Goal: Task Accomplishment & Management: Manage account settings

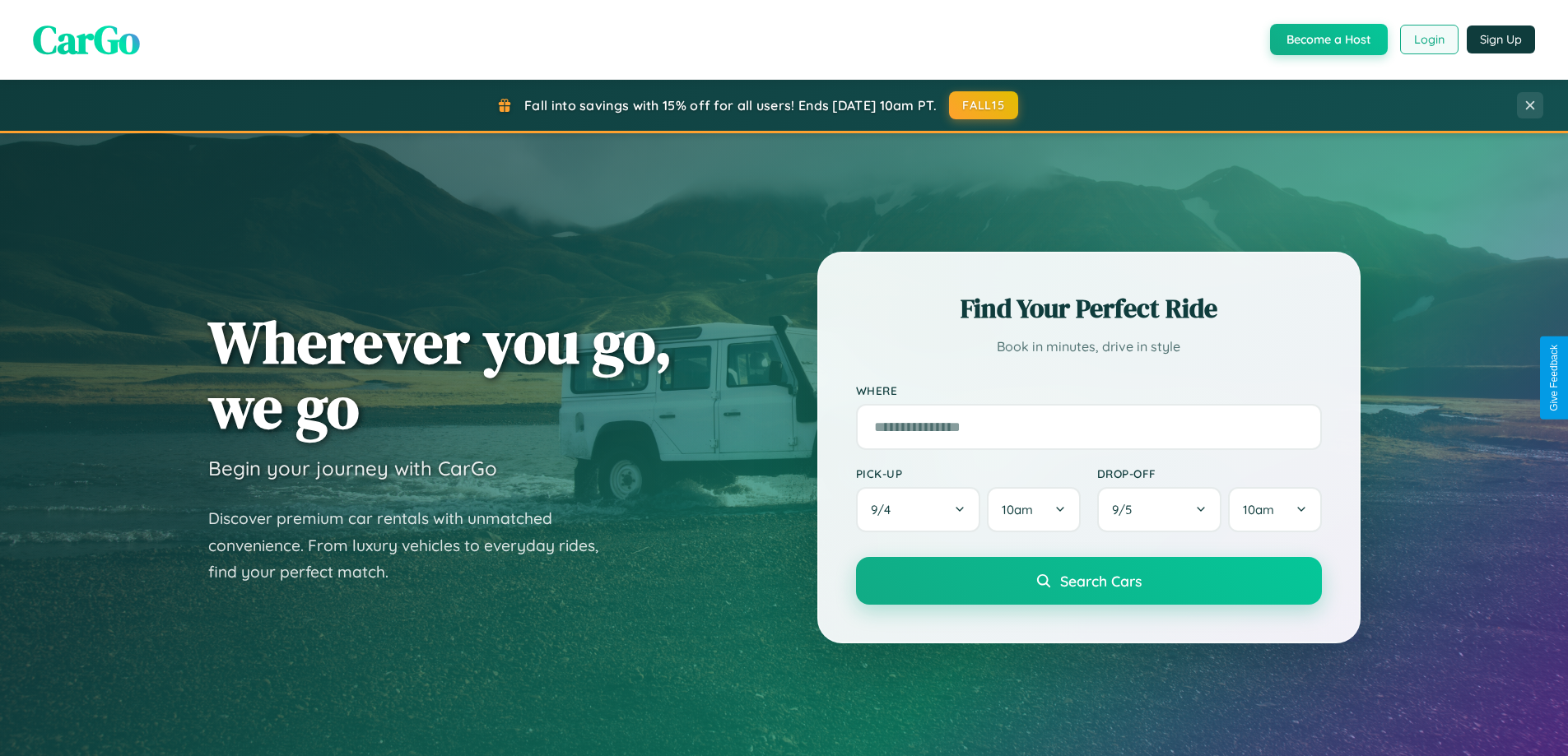
click at [1428, 39] on button "Login" at bounding box center [1429, 39] width 59 height 30
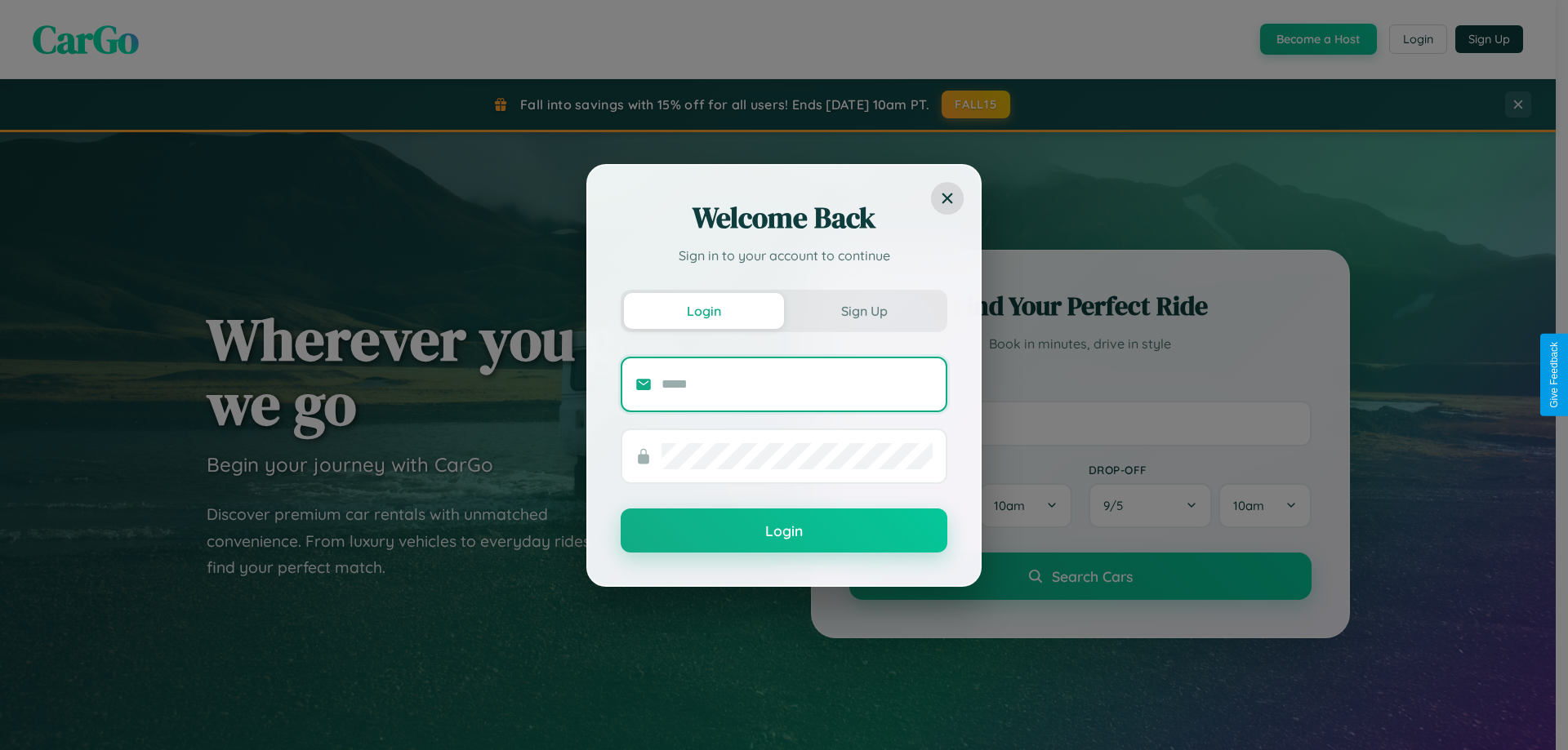
click at [797, 384] on input "text" at bounding box center [797, 385] width 271 height 26
type input "**********"
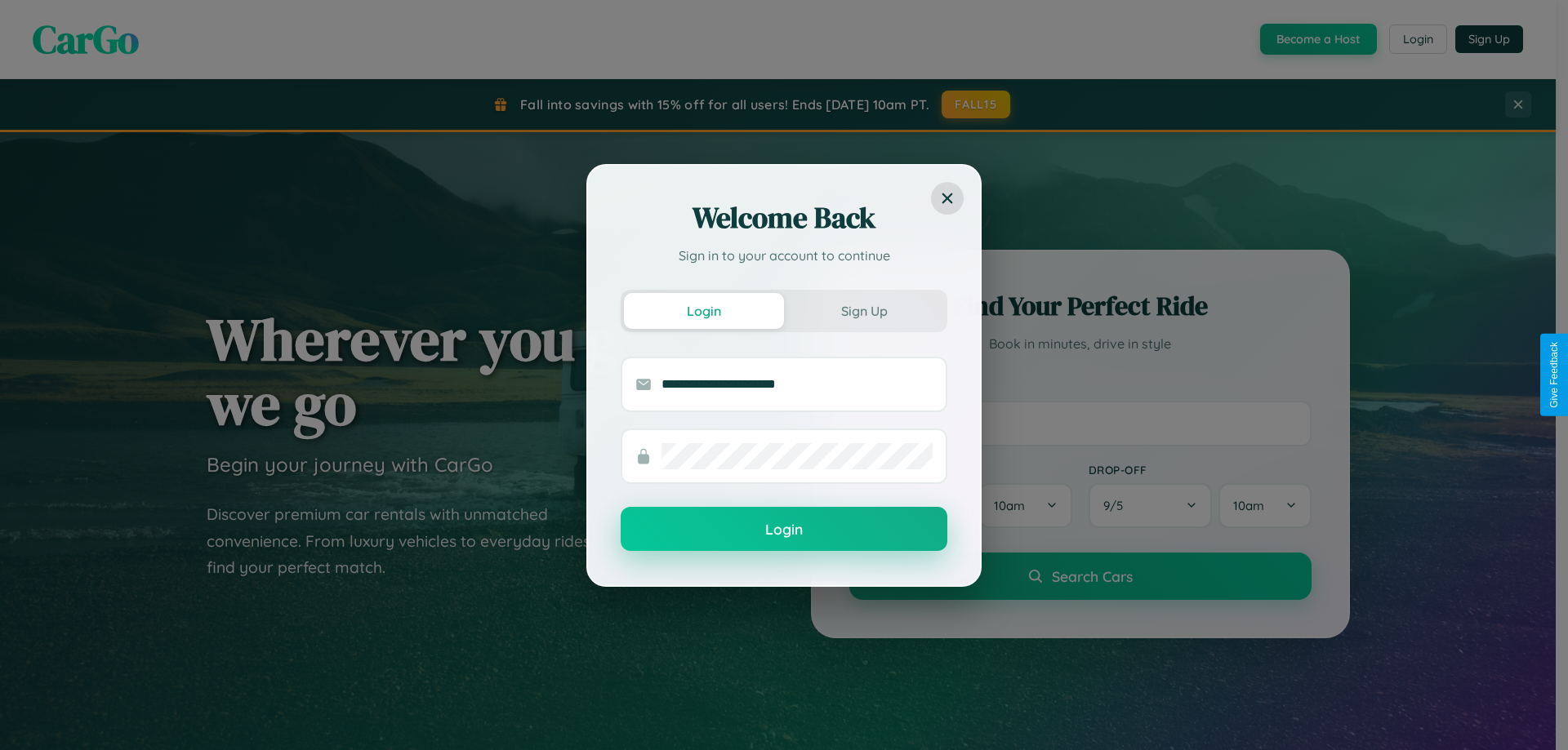
click at [784, 530] on button "Login" at bounding box center [784, 529] width 326 height 44
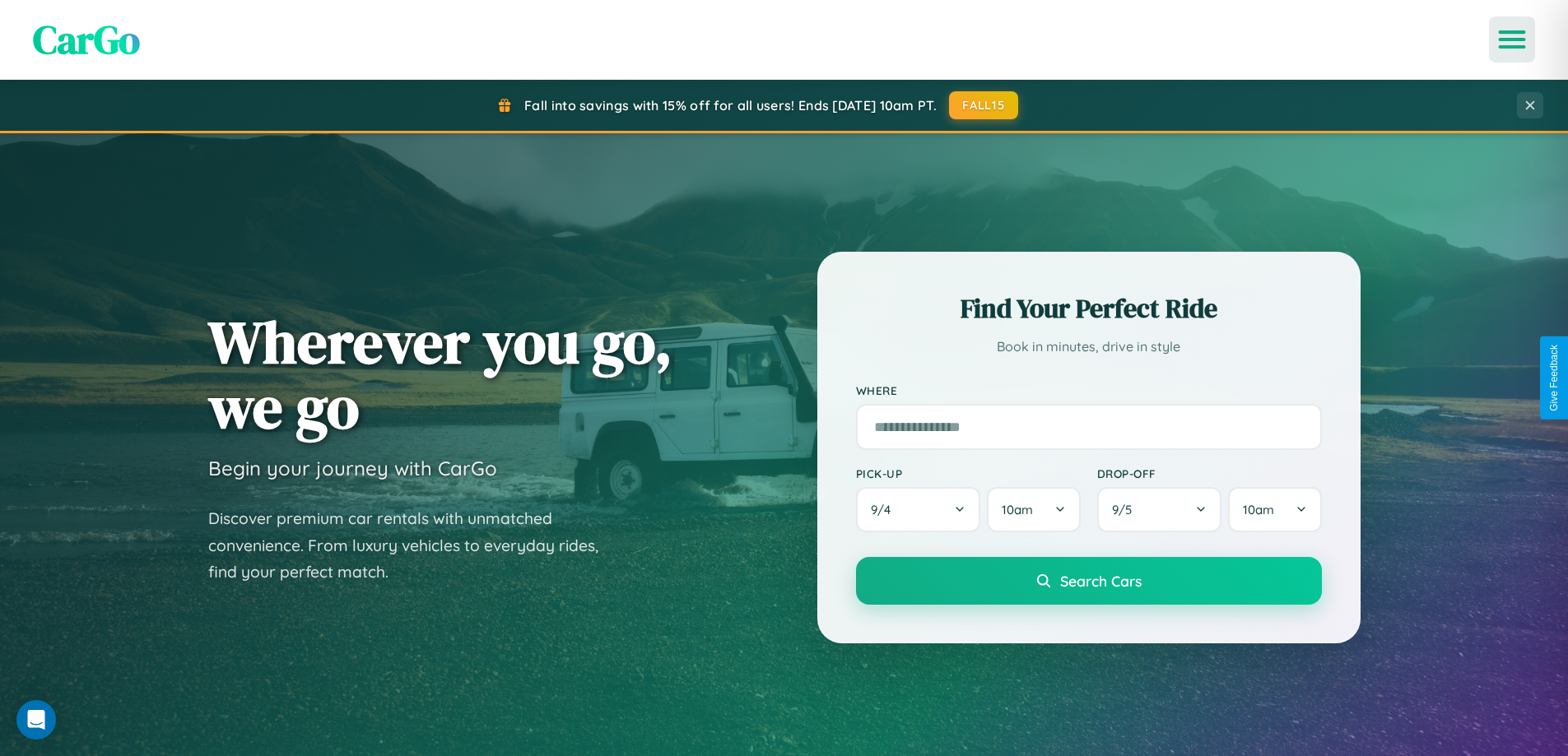
click at [1512, 39] on icon "Open menu" at bounding box center [1511, 39] width 24 height 15
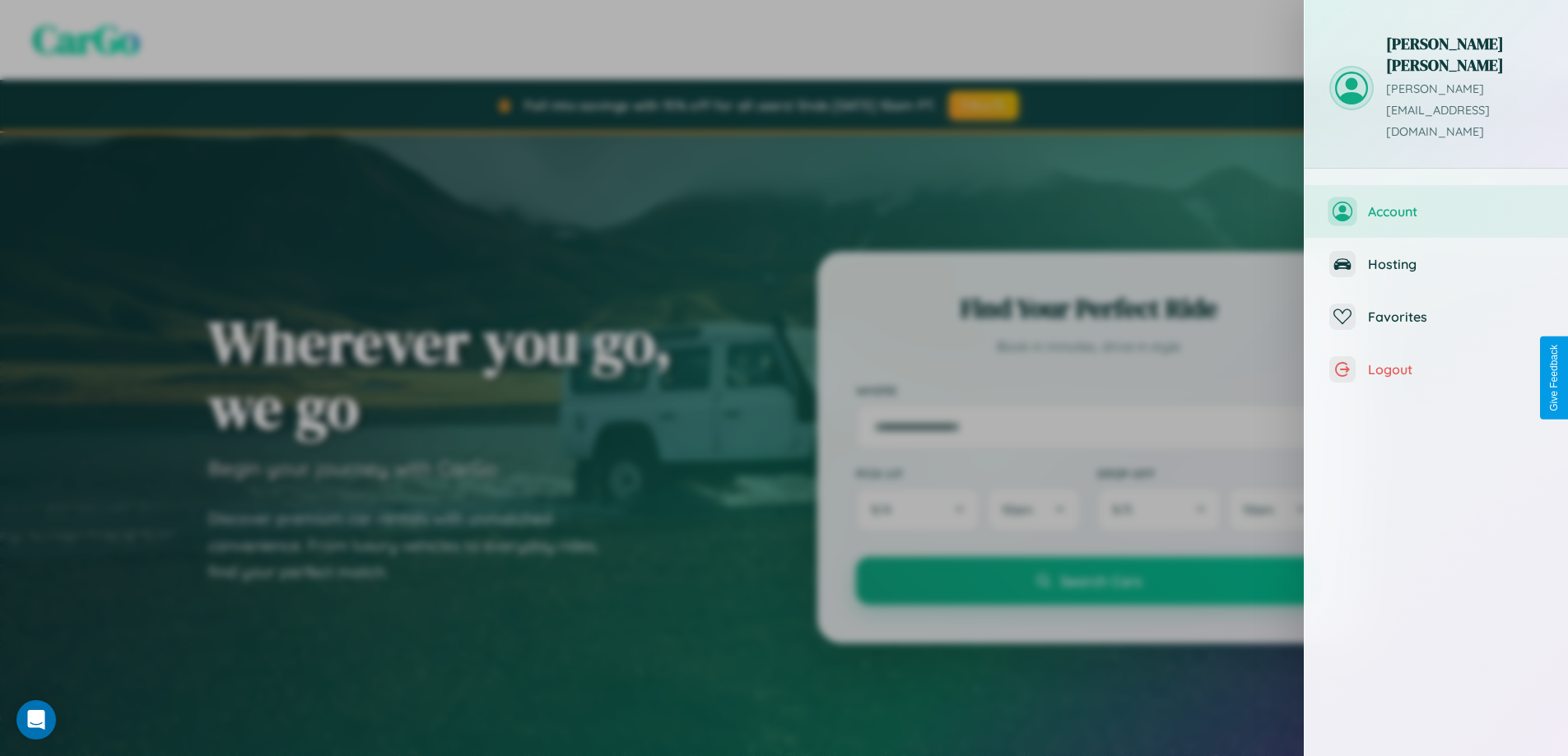
click at [1436, 203] on span "Account" at bounding box center [1455, 211] width 175 height 17
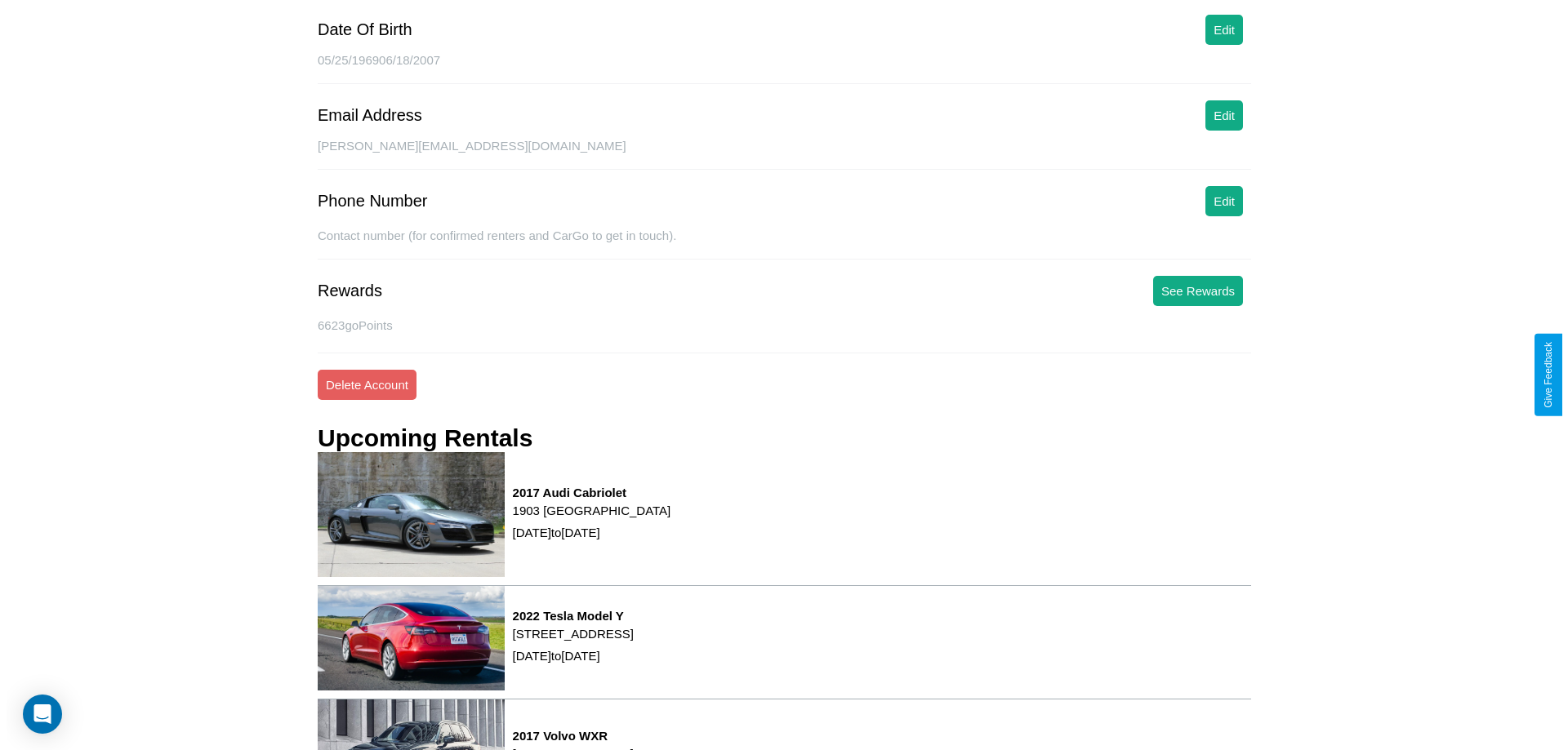
scroll to position [221, 0]
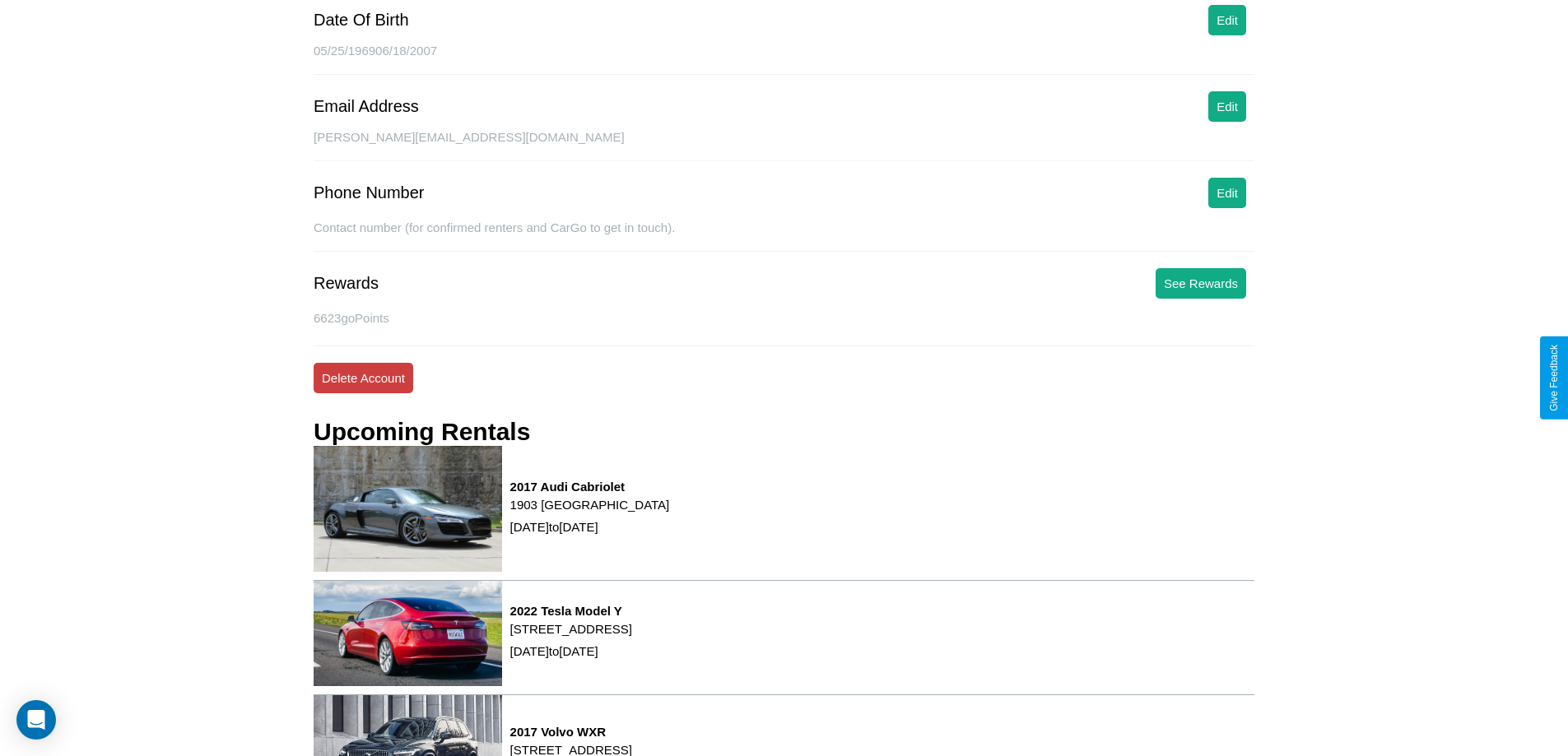
click at [363, 378] on button "Delete Account" at bounding box center [363, 378] width 100 height 31
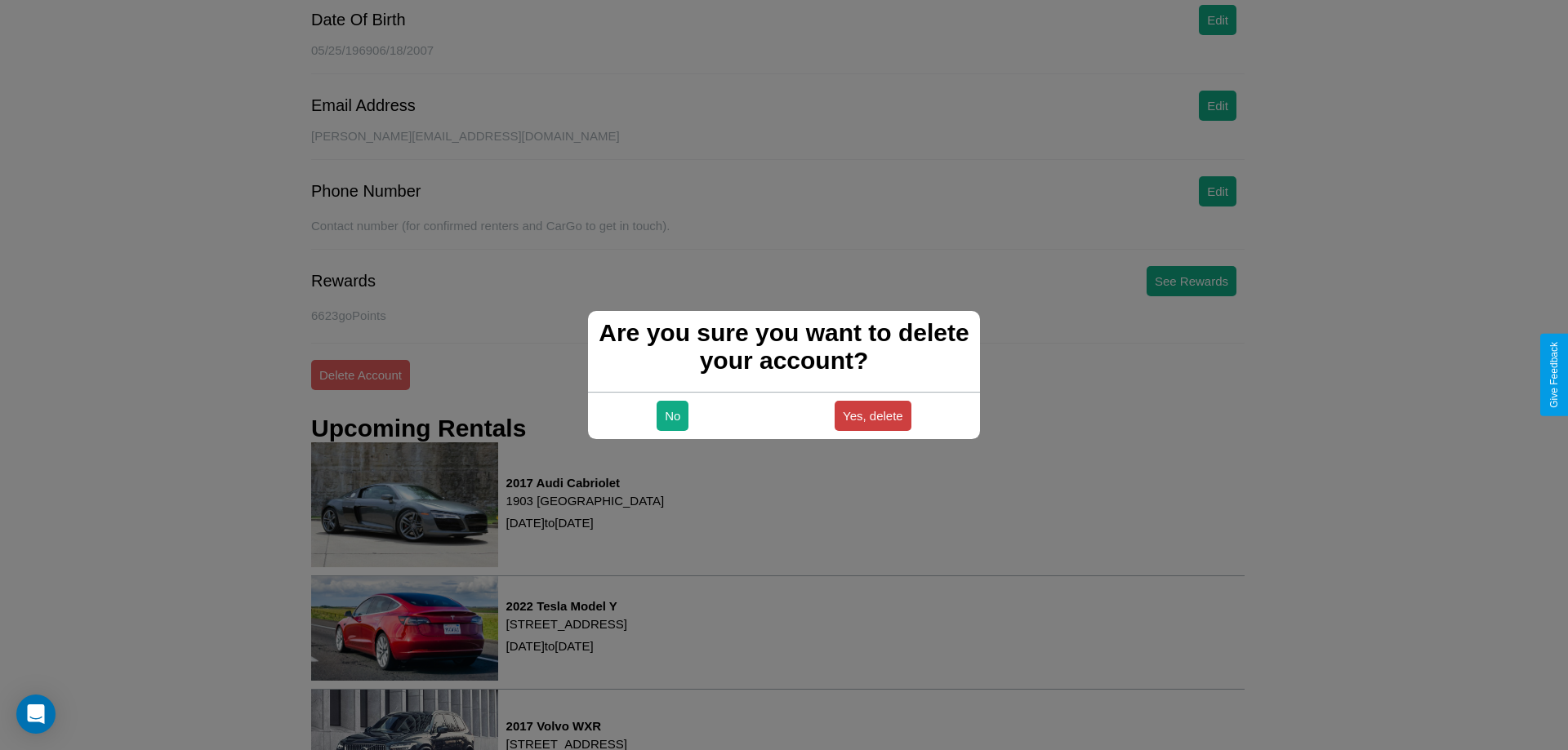
click at [872, 416] on button "Yes, delete" at bounding box center [873, 416] width 76 height 30
